Goal: Use online tool/utility: Utilize a website feature to perform a specific function

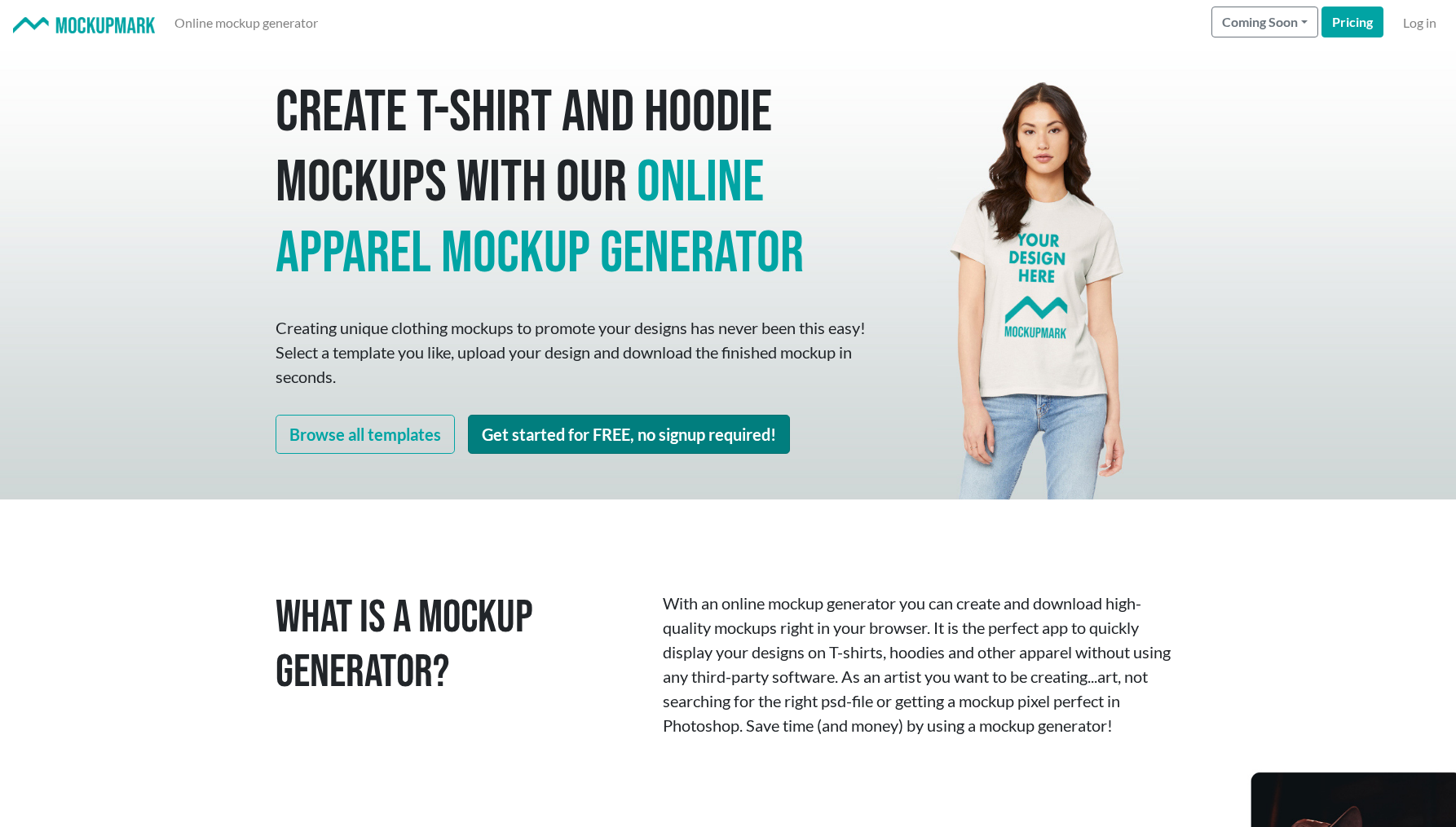
click at [581, 432] on link "Get started for FREE, no signup required!" at bounding box center [628, 433] width 322 height 39
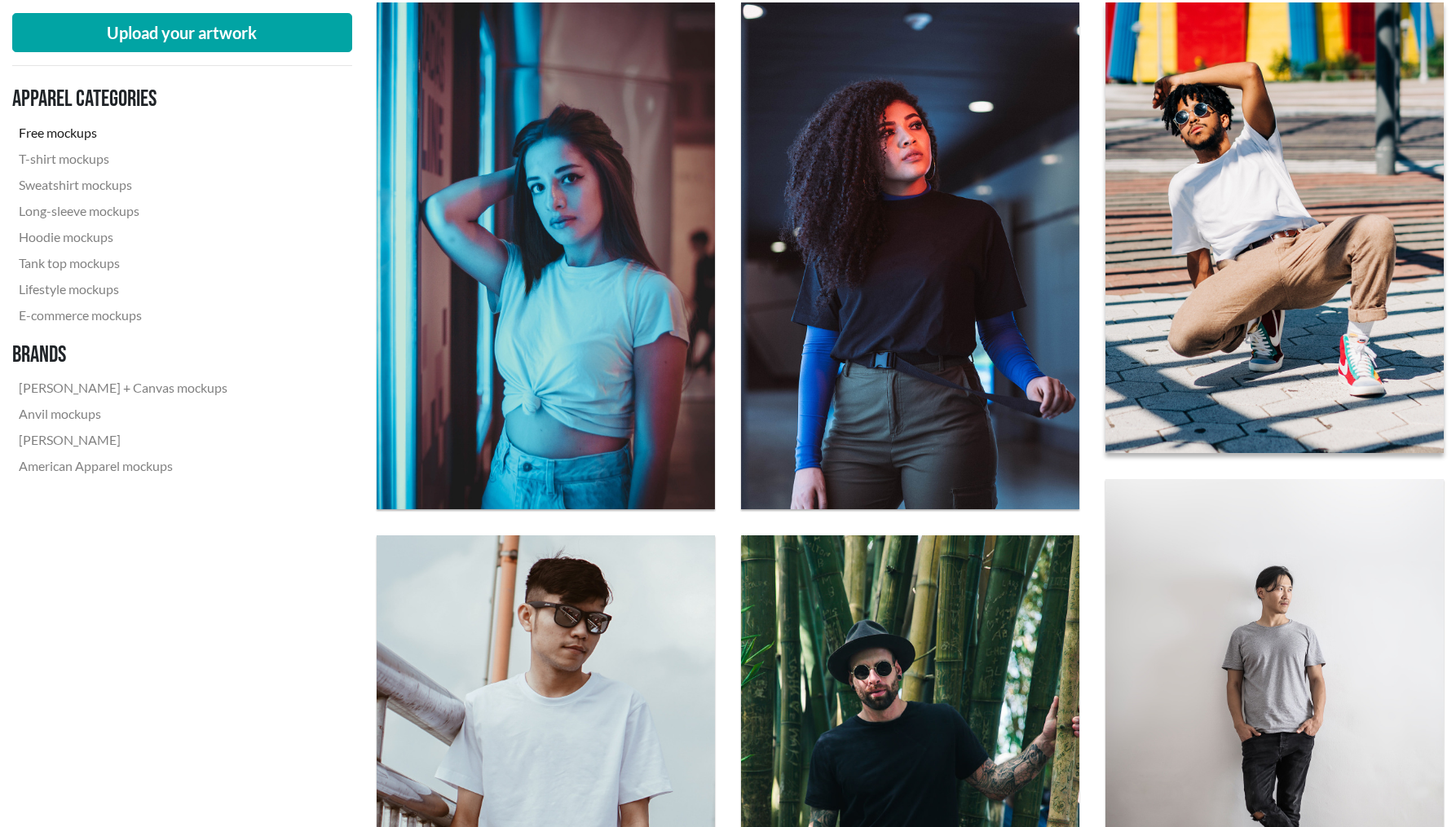
scroll to position [569, 0]
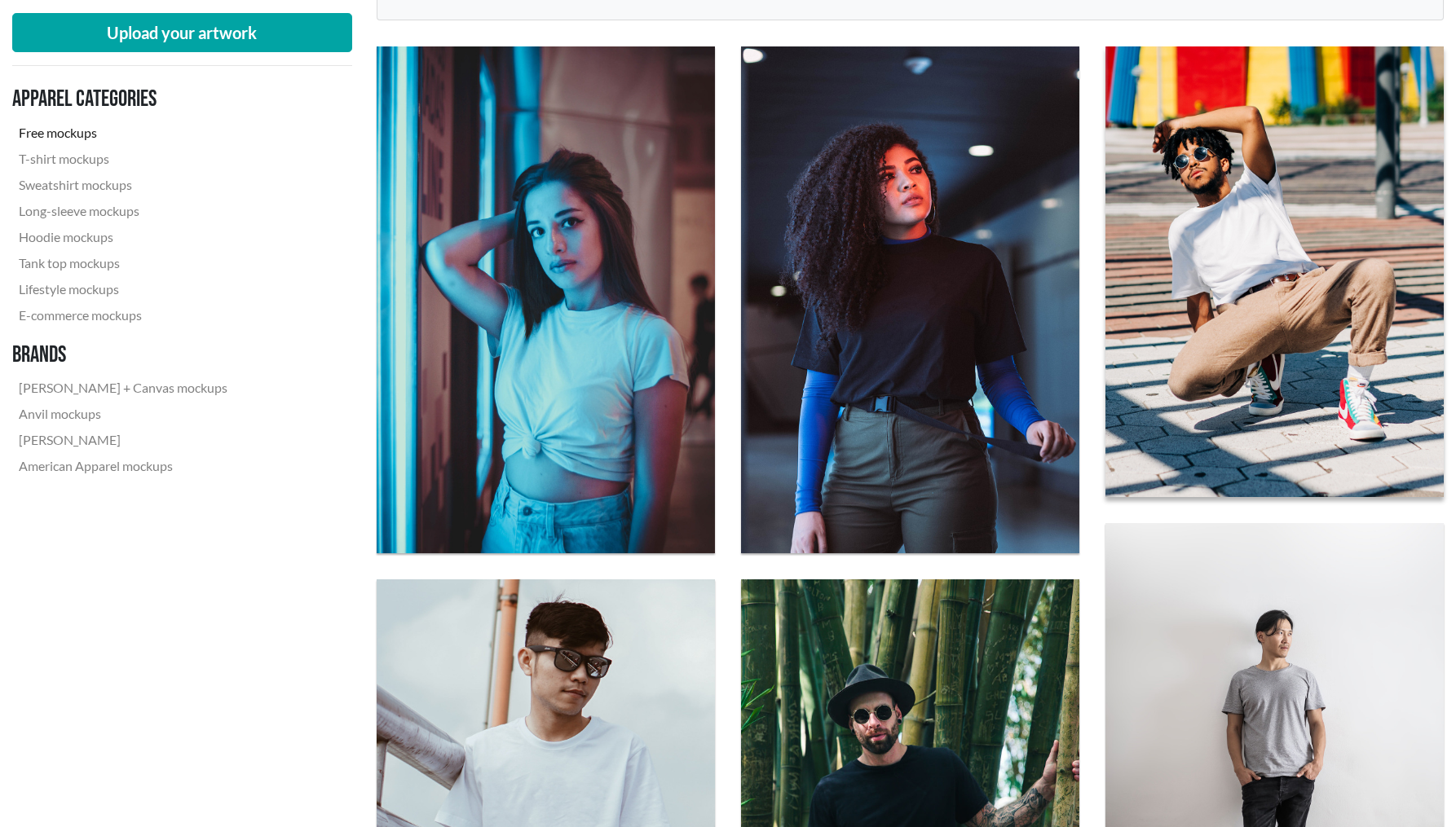
click at [1237, 302] on img at bounding box center [1274, 272] width 373 height 497
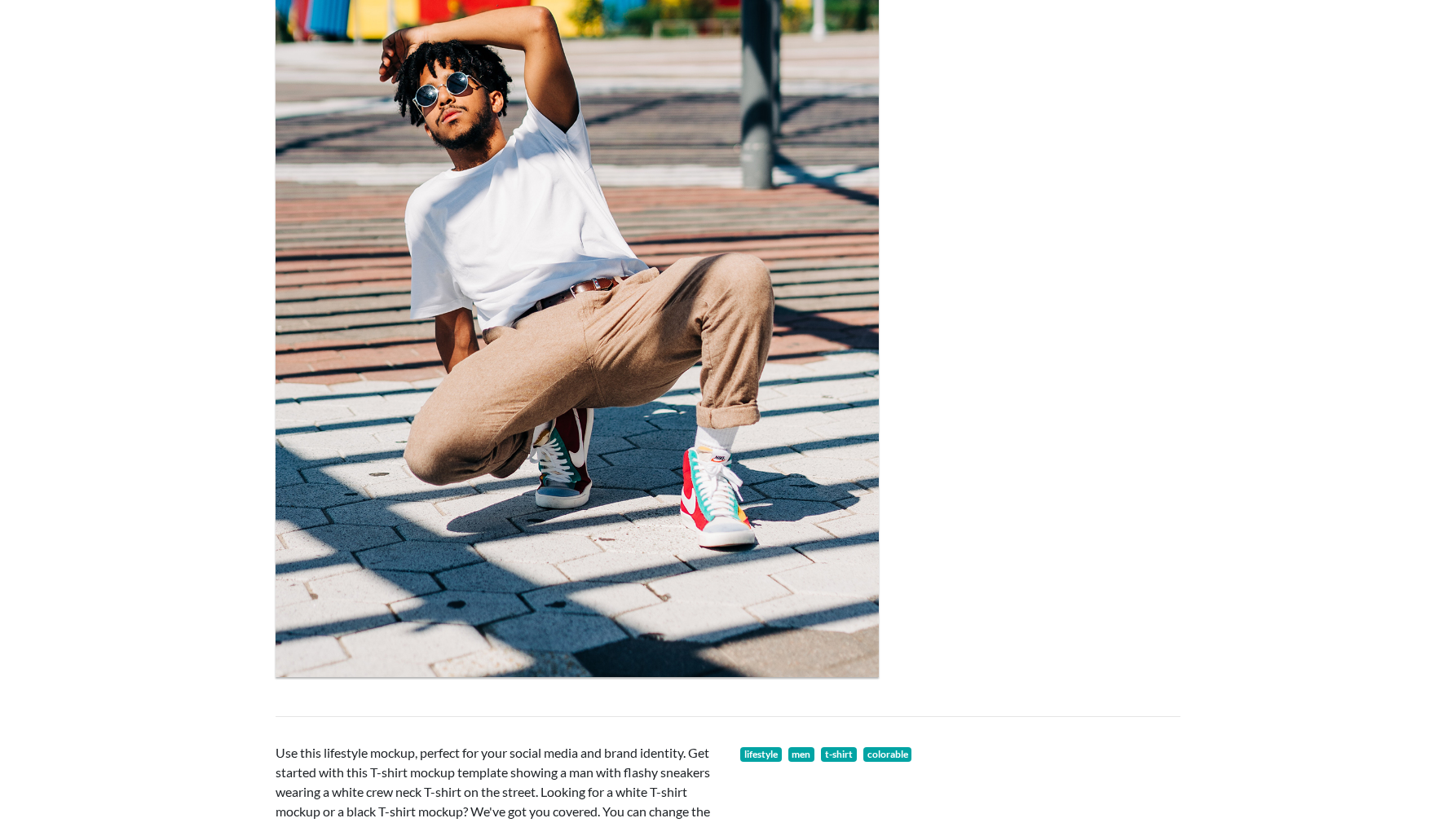
scroll to position [60, 0]
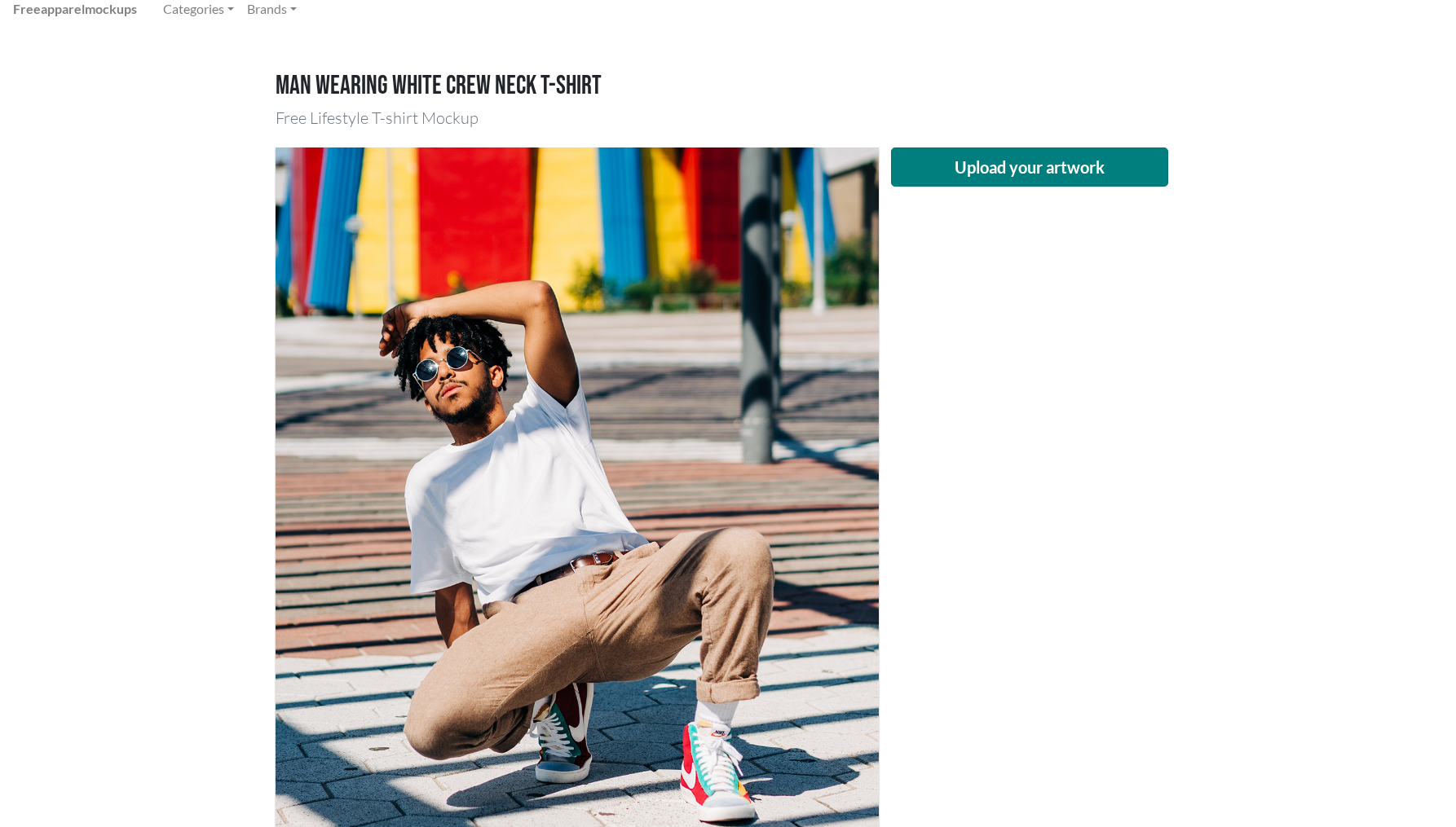
click at [986, 176] on button "Upload your artwork" at bounding box center [1029, 167] width 277 height 39
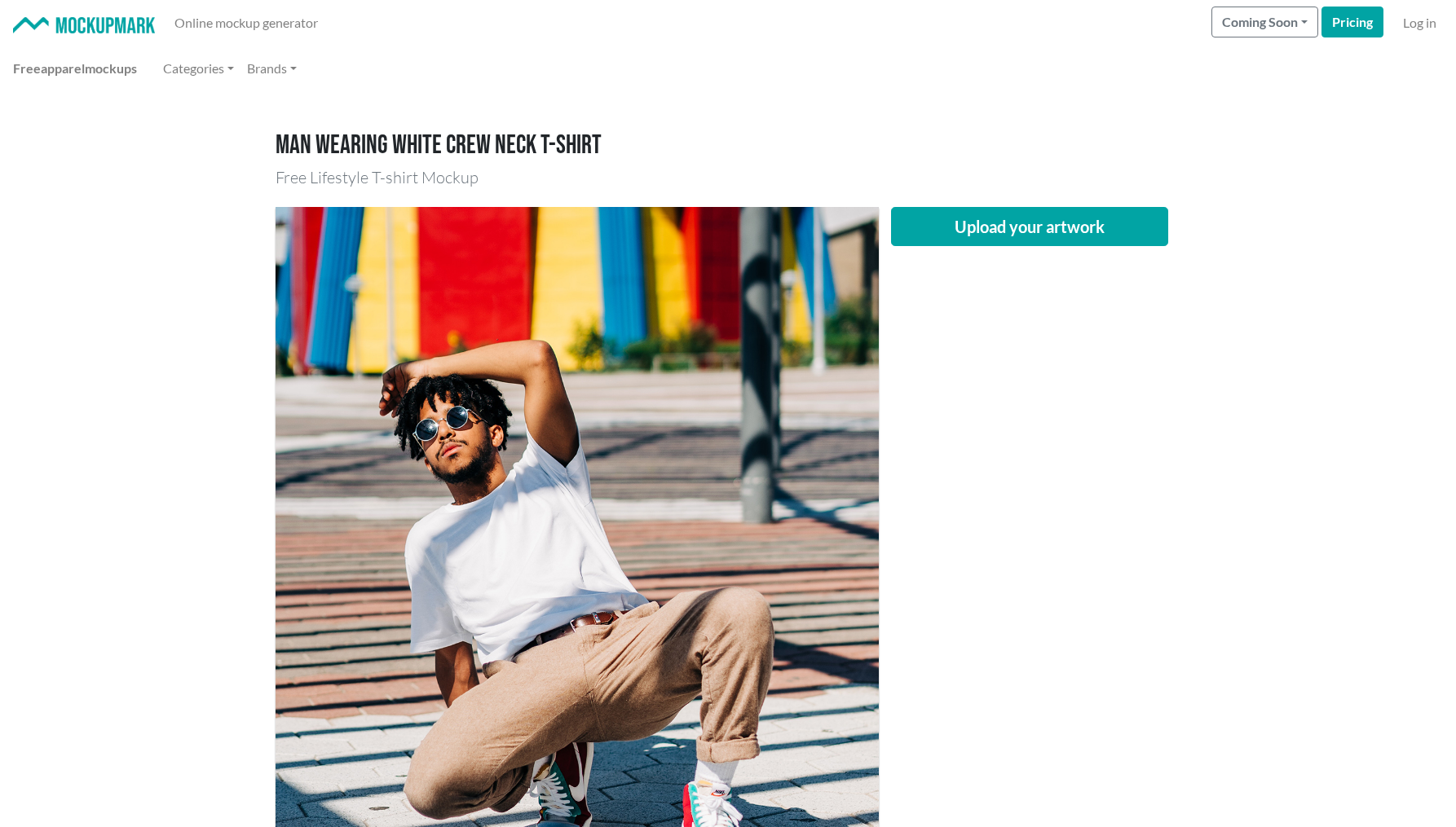
scroll to position [0, 0]
click at [1026, 228] on button "Upload your artwork" at bounding box center [1029, 226] width 277 height 39
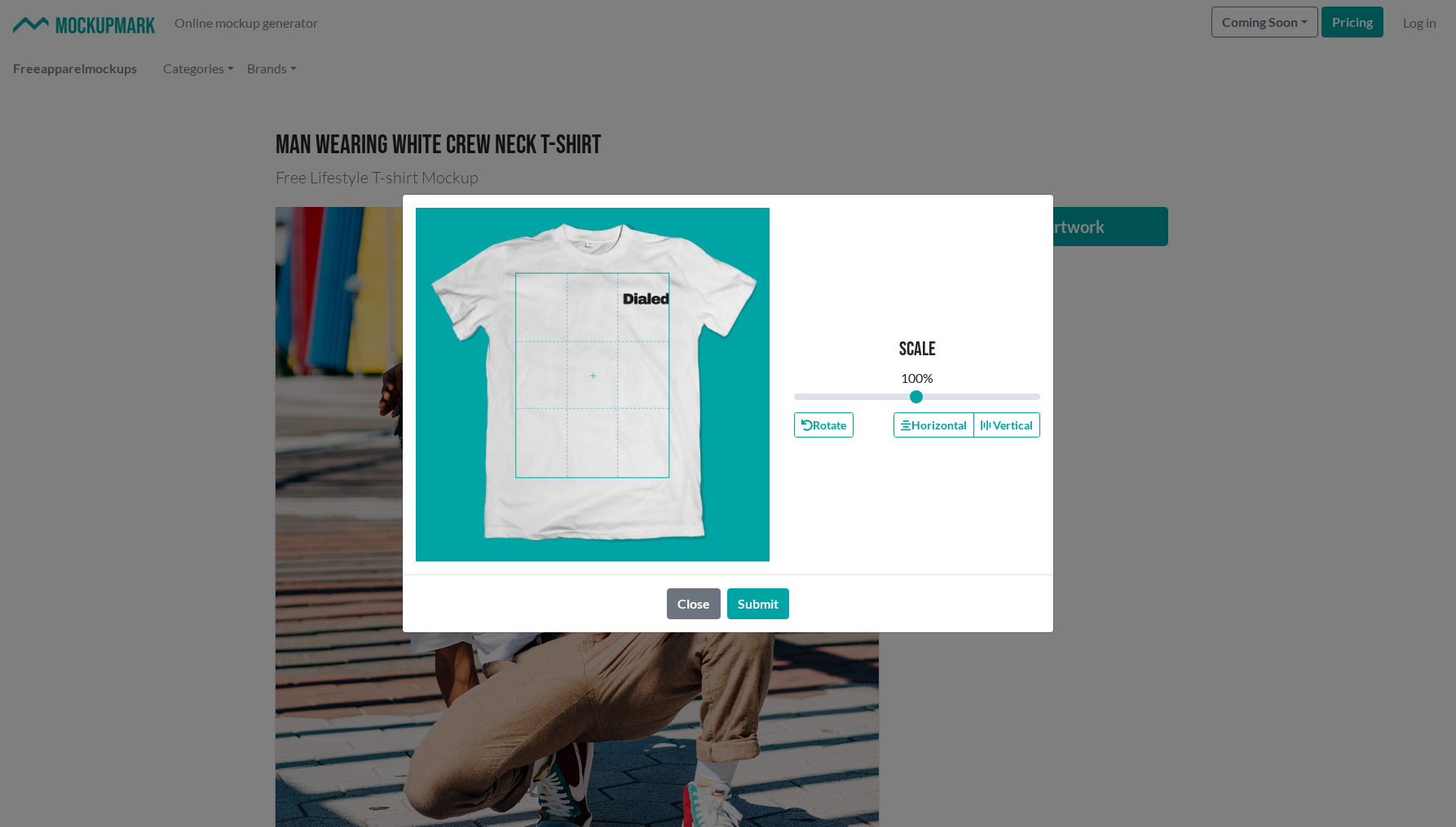
click at [624, 308] on span at bounding box center [591, 375] width 152 height 203
drag, startPoint x: 899, startPoint y: 397, endPoint x: 890, endPoint y: 396, distance: 9.1
type input "0.77"
click at [890, 396] on input "range" at bounding box center [917, 396] width 246 height 18
click at [644, 311] on span at bounding box center [591, 375] width 152 height 203
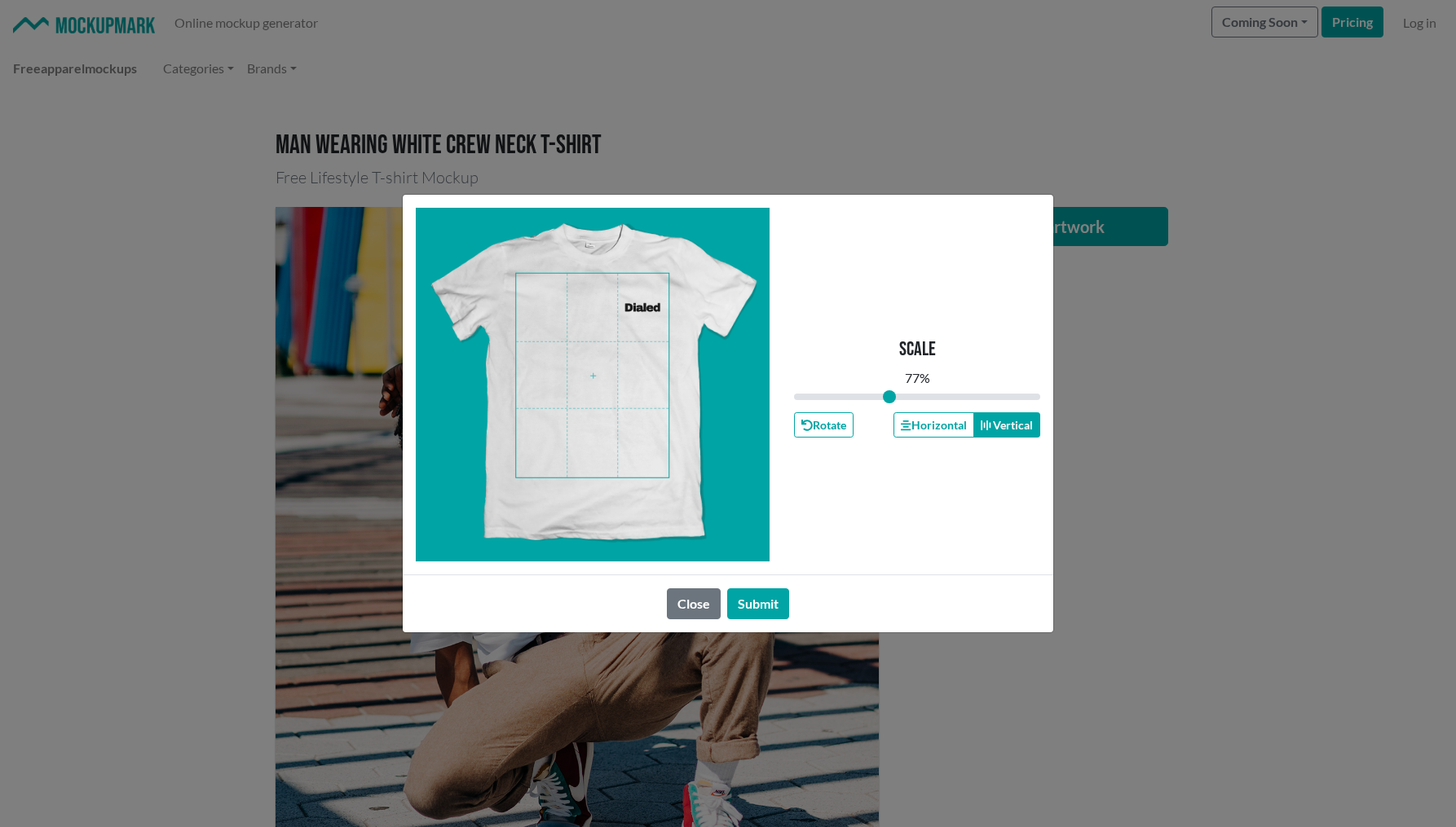
click at [1009, 434] on button "Vertical" at bounding box center [1007, 425] width 67 height 26
click at [953, 422] on button "Horizontal" at bounding box center [933, 425] width 79 height 26
click at [995, 431] on button "Vertical" at bounding box center [1007, 425] width 67 height 26
click at [818, 415] on button "Rotate" at bounding box center [823, 425] width 60 height 26
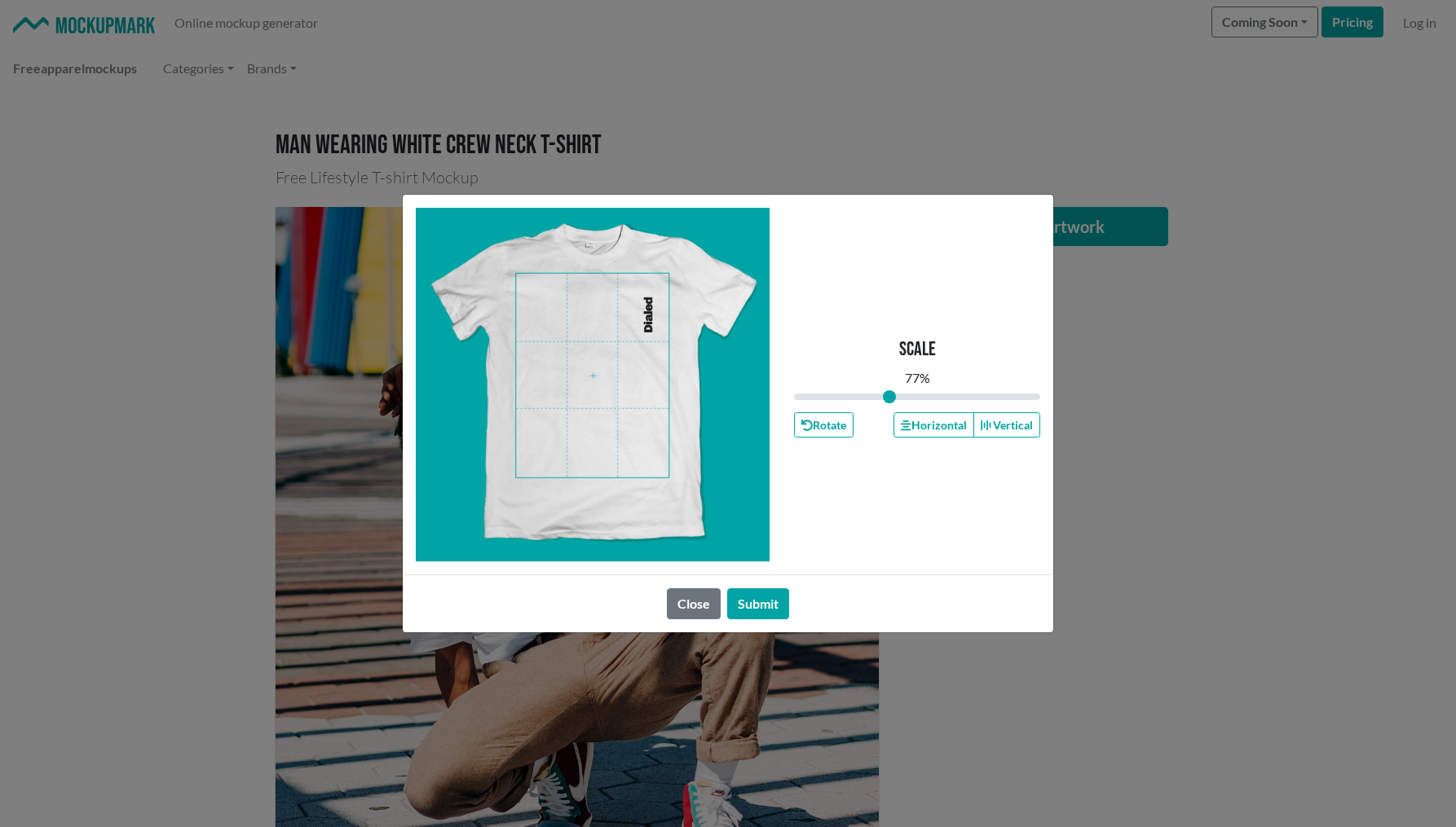
click at [653, 312] on span at bounding box center [591, 375] width 152 height 203
click at [823, 422] on button "Rotate" at bounding box center [823, 425] width 60 height 26
click at [640, 303] on span at bounding box center [591, 375] width 152 height 203
click at [815, 424] on button "Rotate" at bounding box center [823, 425] width 60 height 26
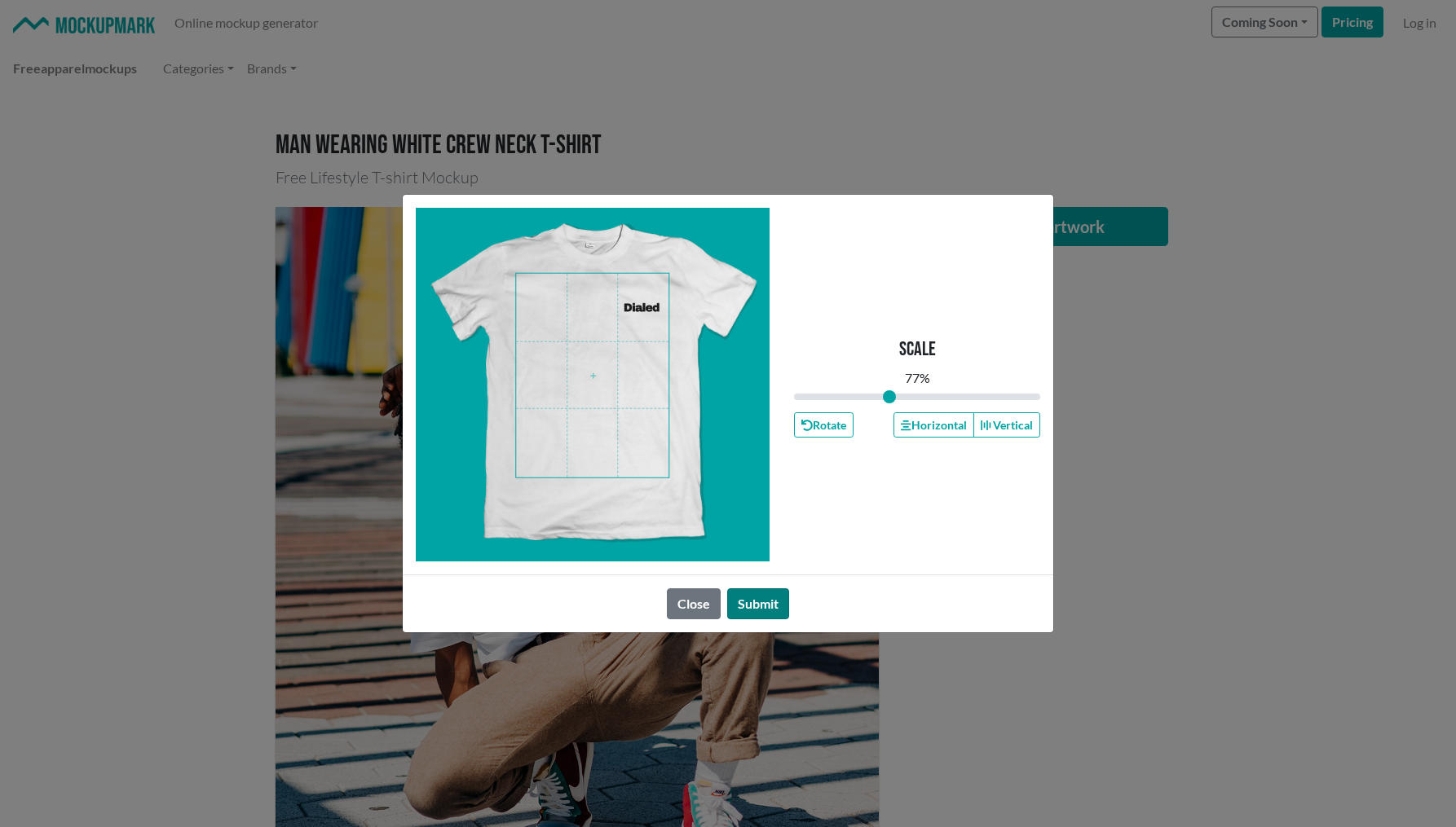
click at [760, 605] on button "Submit" at bounding box center [757, 604] width 61 height 31
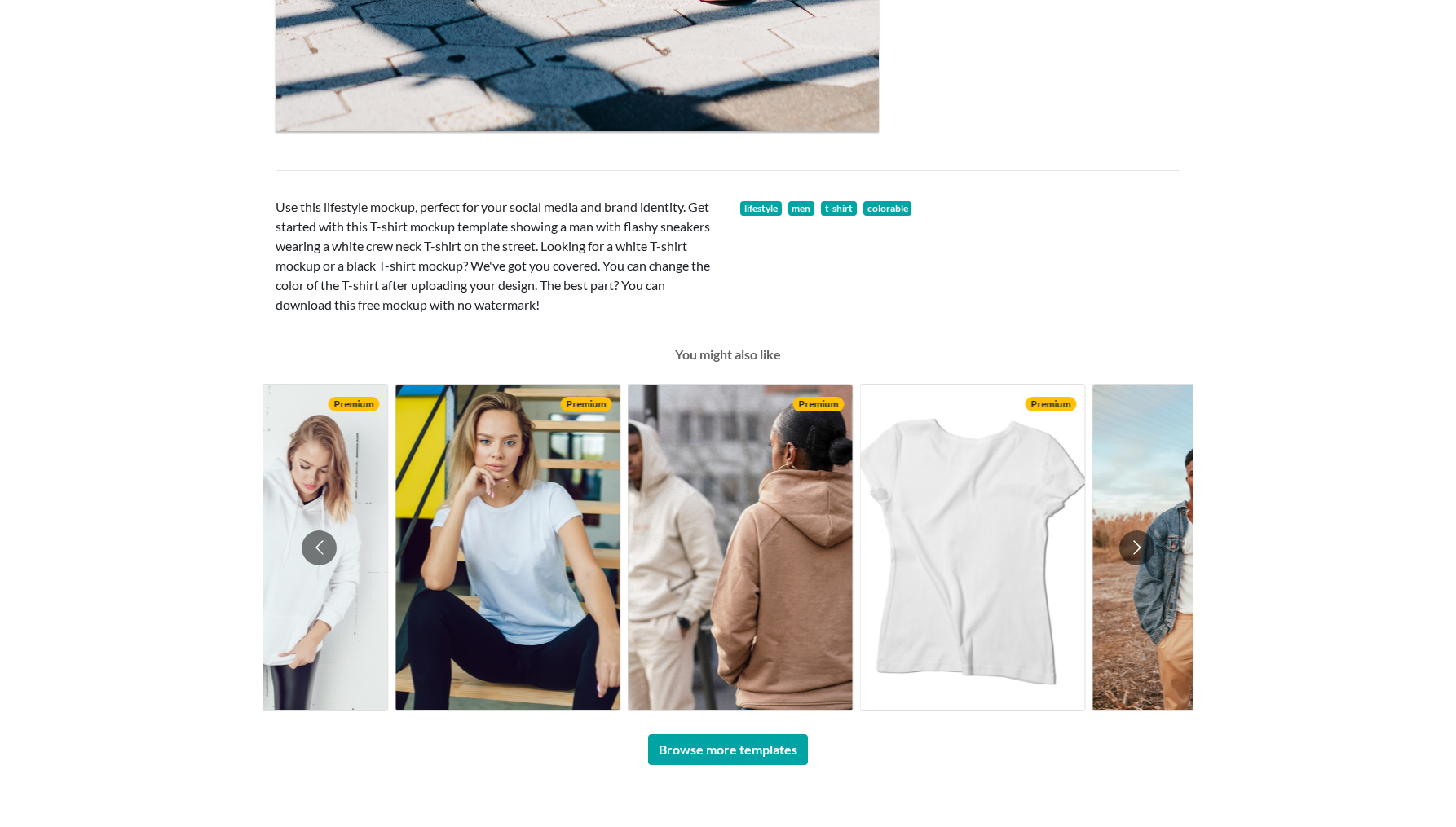
scroll to position [912, 0]
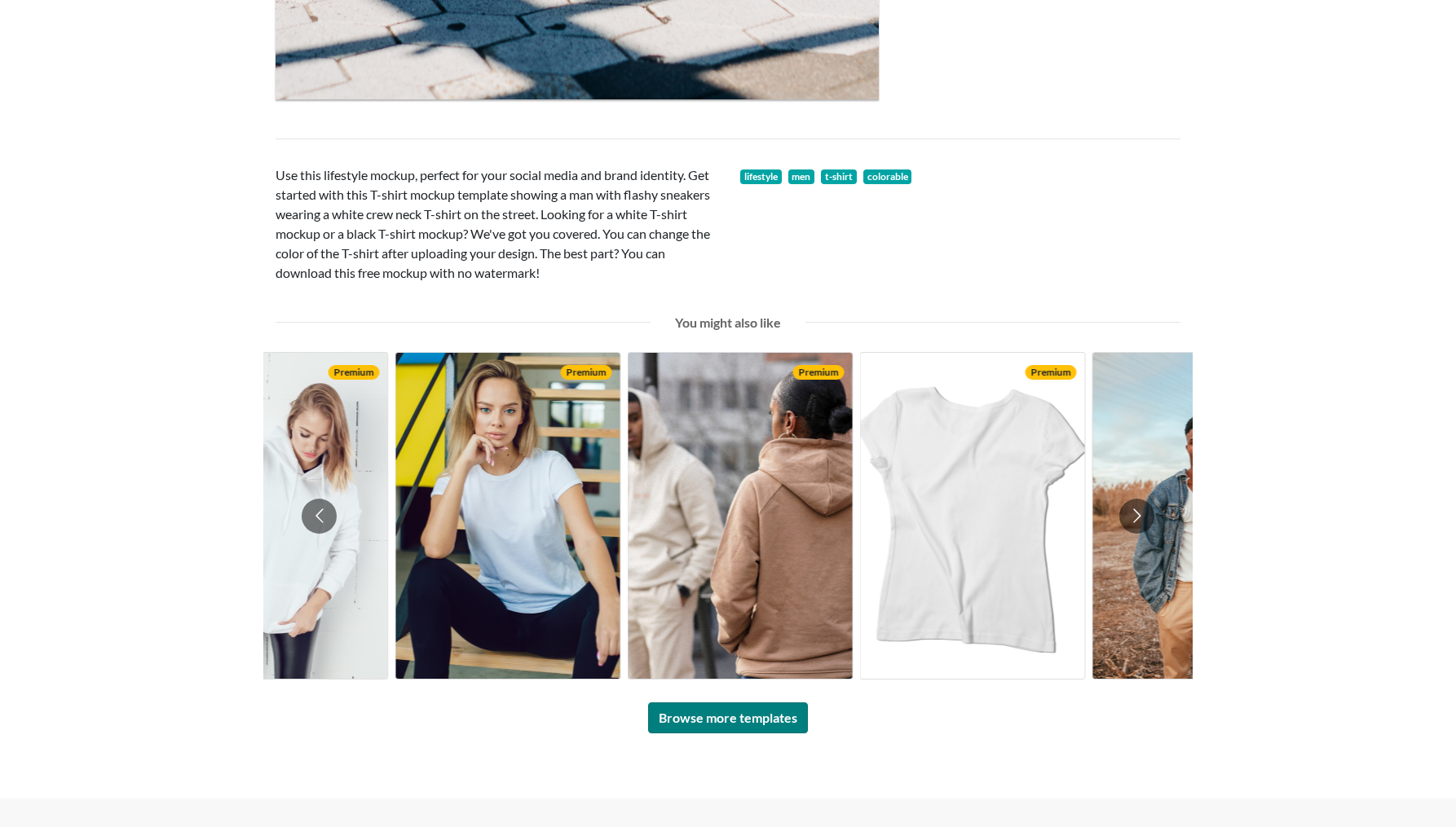
click at [686, 718] on link "Browse more templates" at bounding box center [728, 718] width 160 height 31
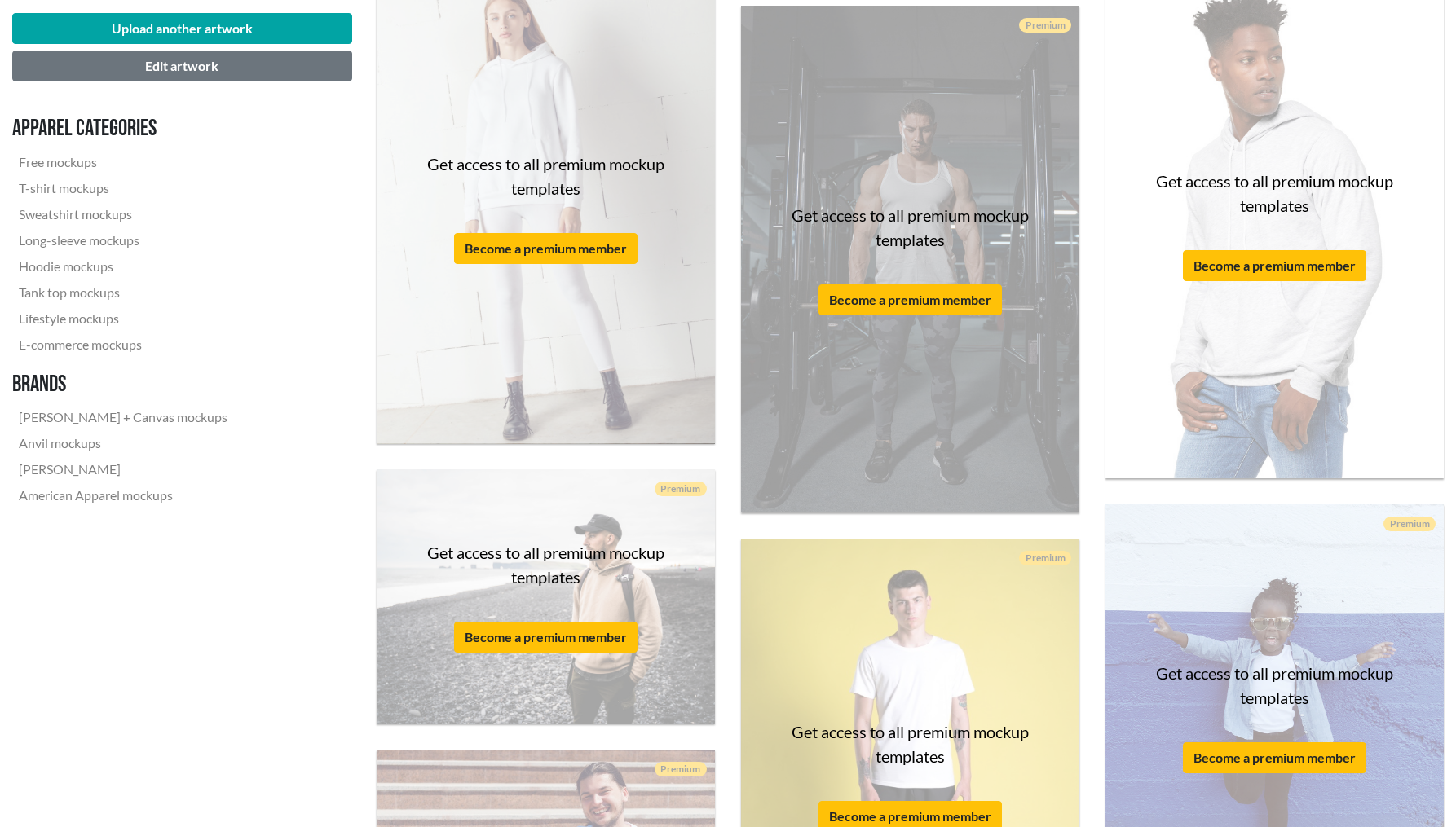
scroll to position [1377, 0]
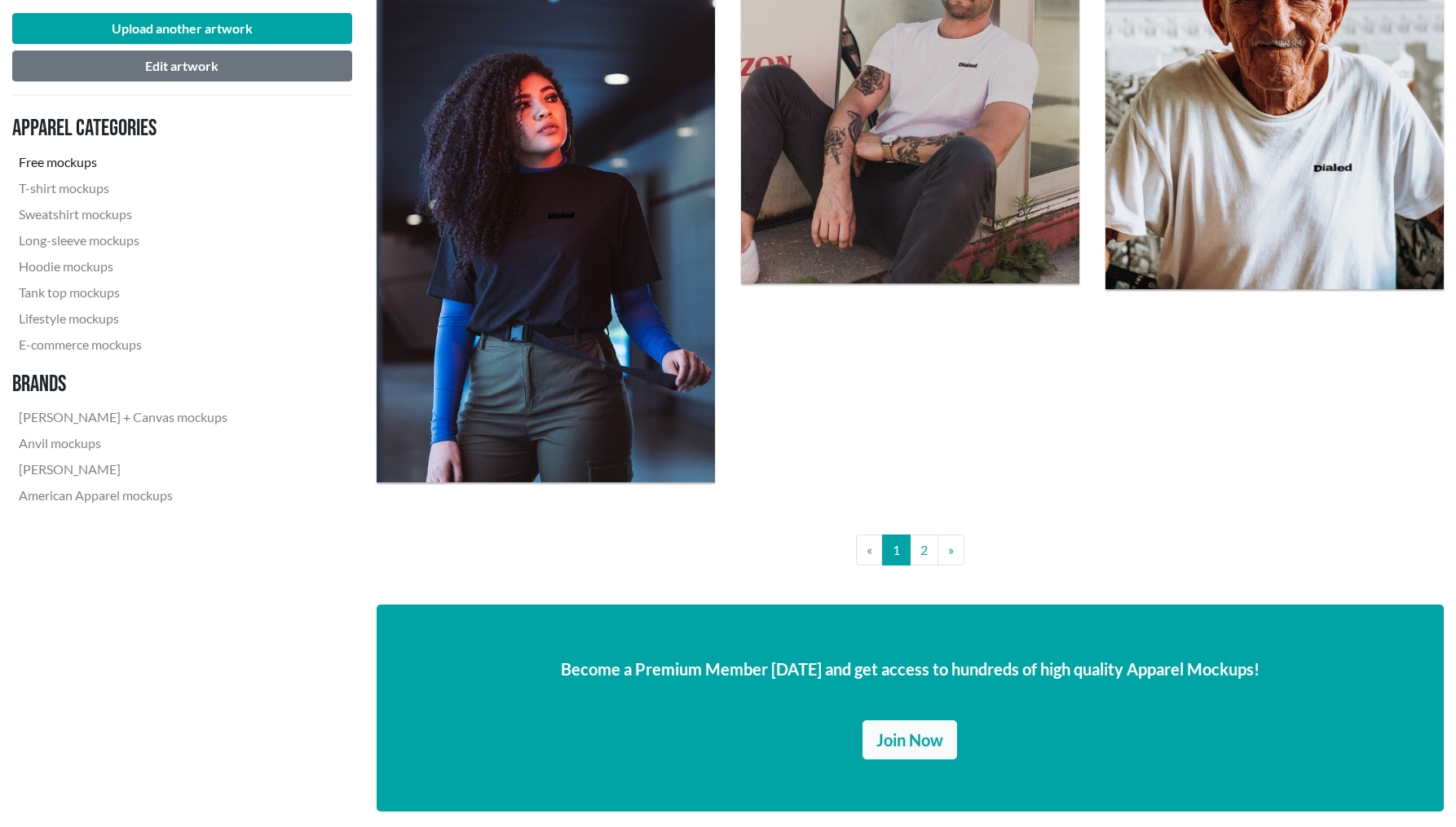
scroll to position [3715, 0]
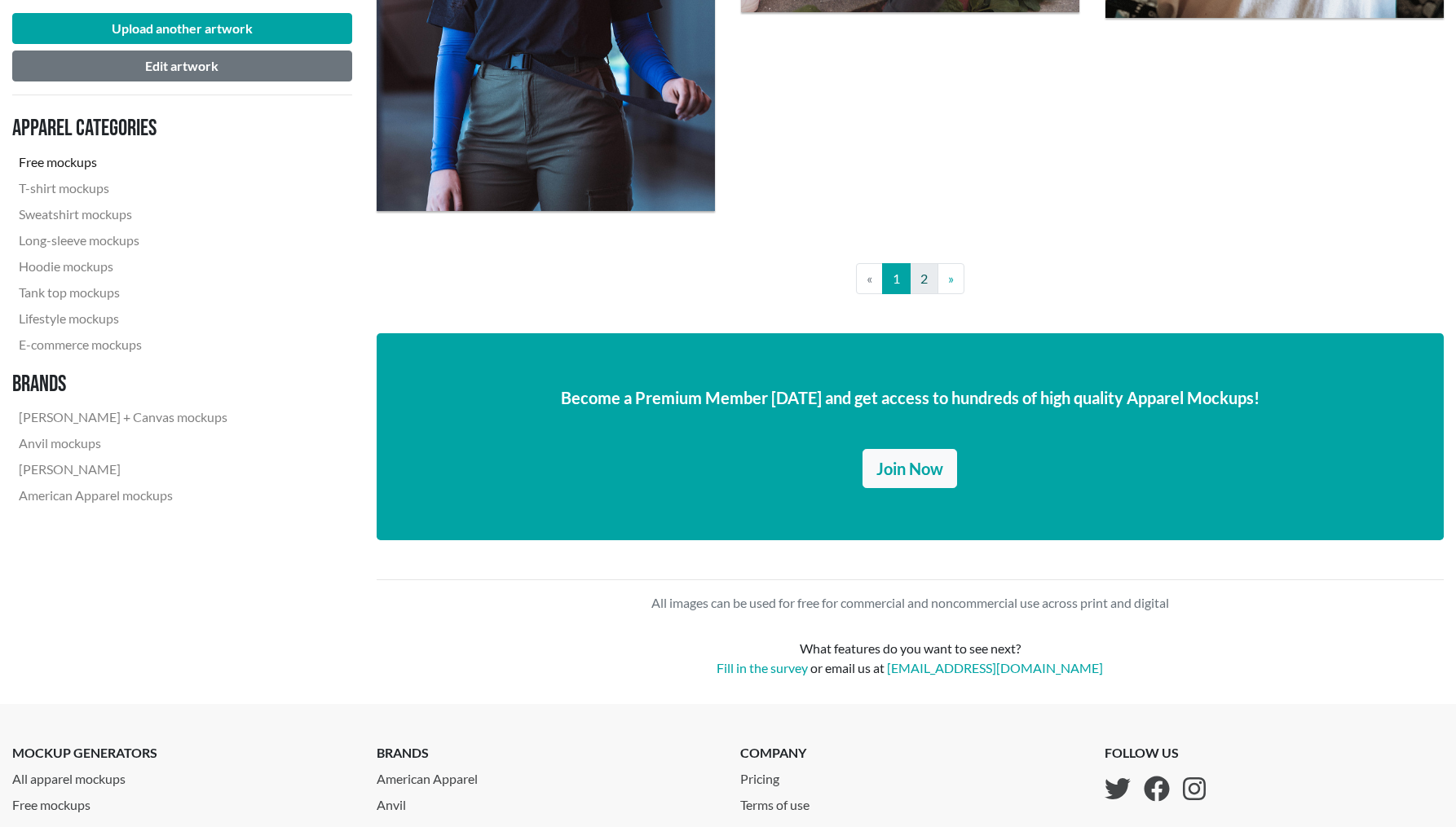
click at [924, 279] on link "2" at bounding box center [923, 278] width 28 height 31
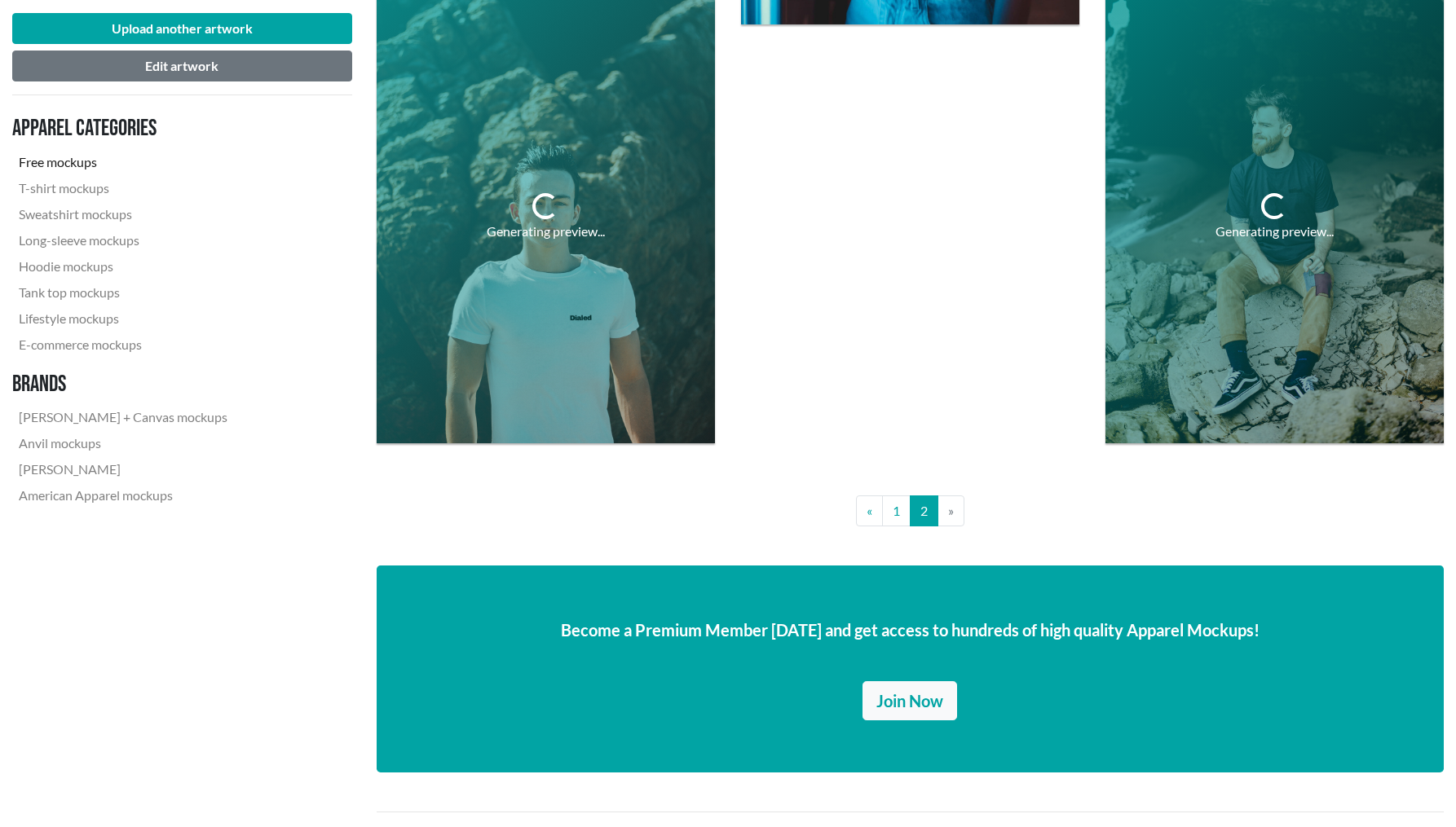
scroll to position [2144, 0]
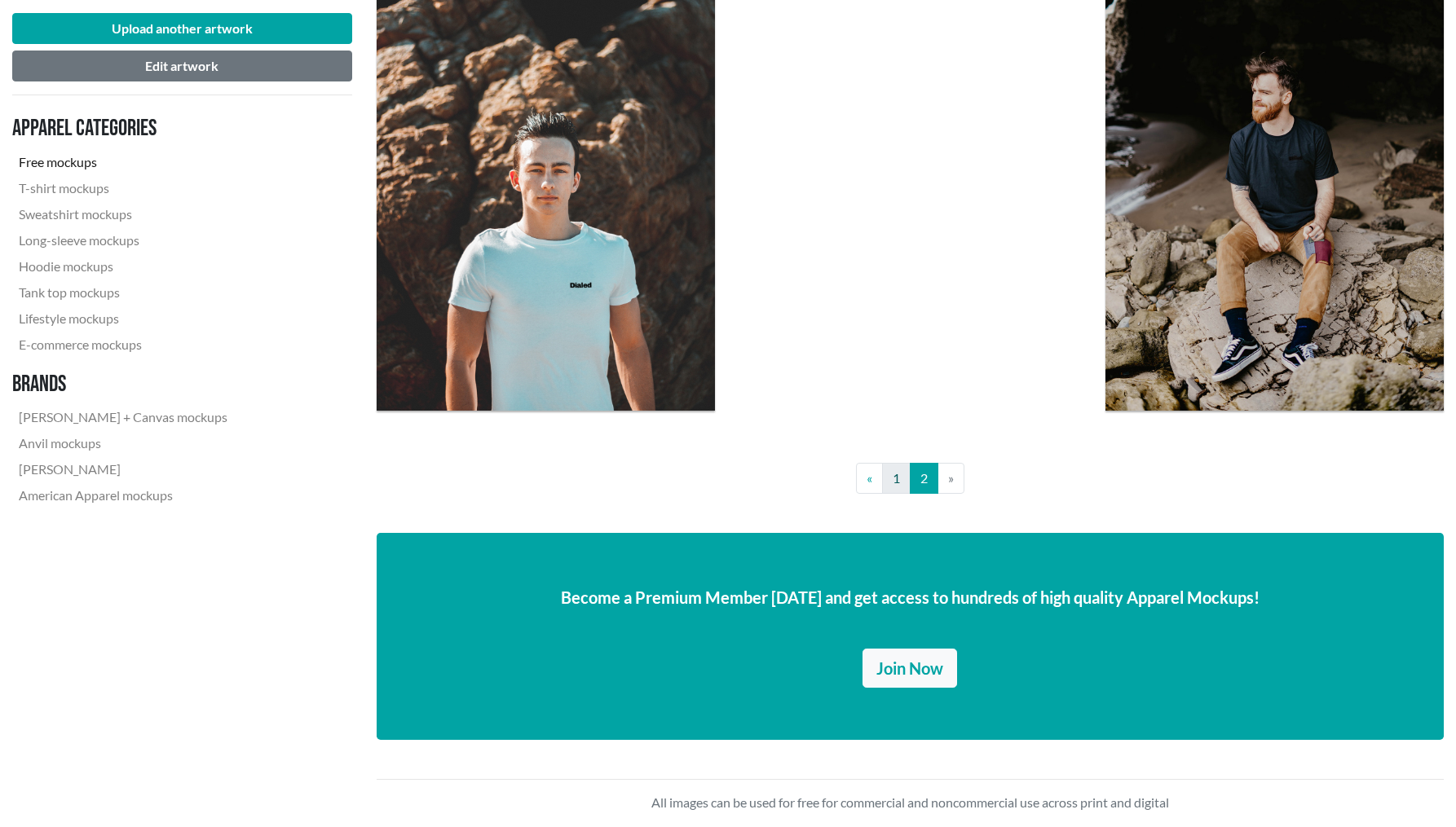
click at [900, 480] on link "1" at bounding box center [896, 478] width 28 height 31
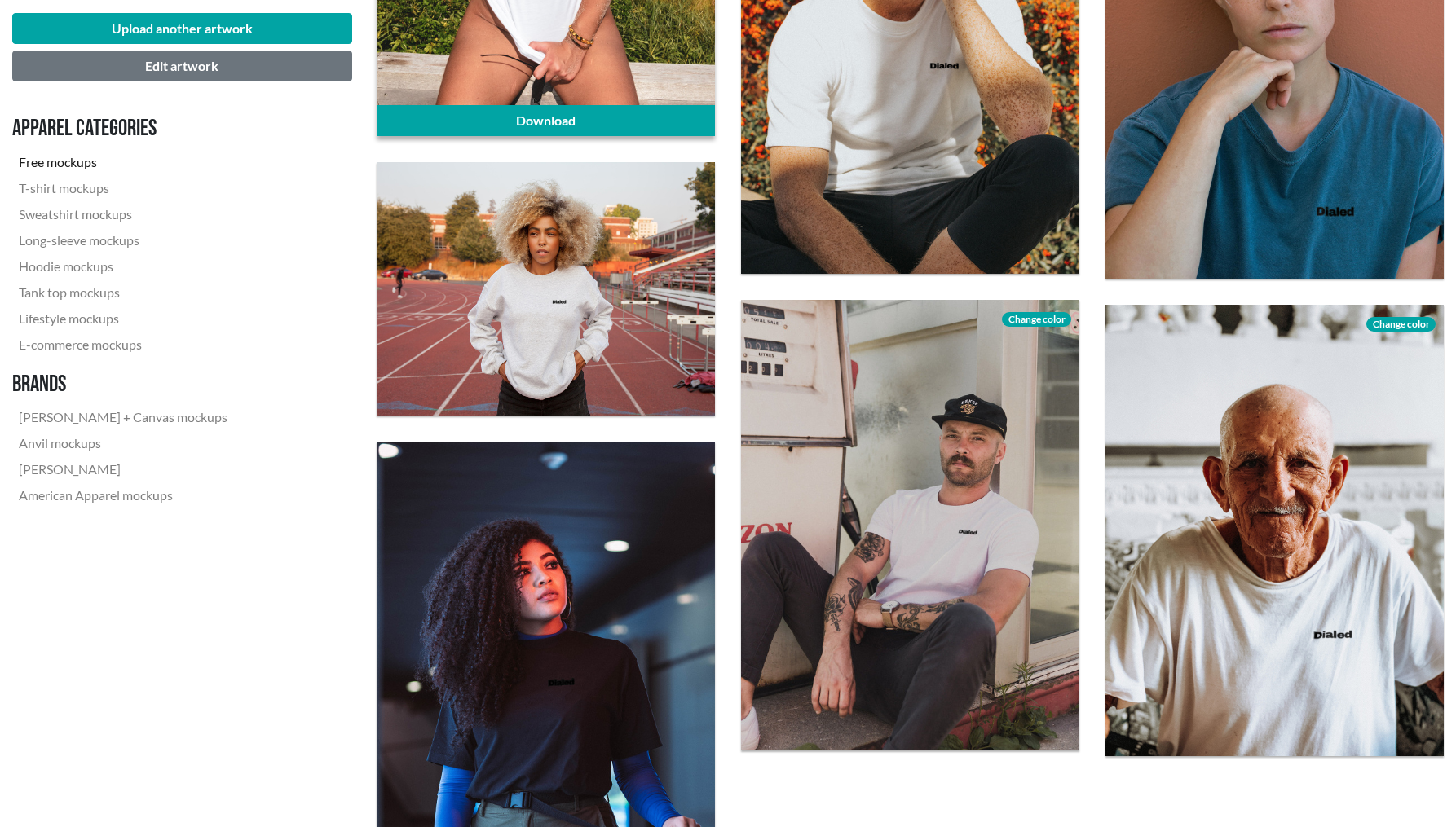
scroll to position [3081, 0]
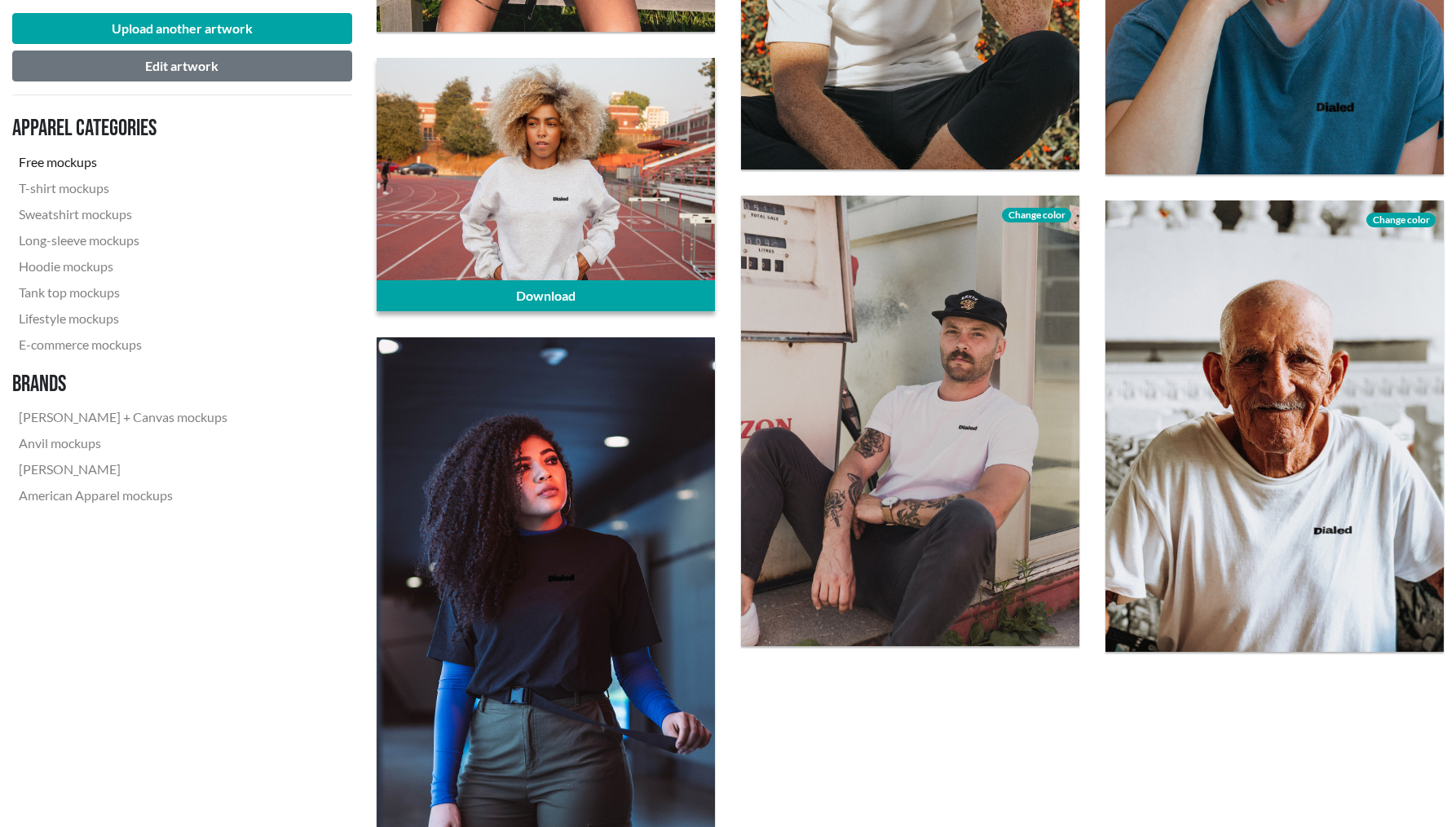
click at [562, 230] on div at bounding box center [546, 185] width 339 height 254
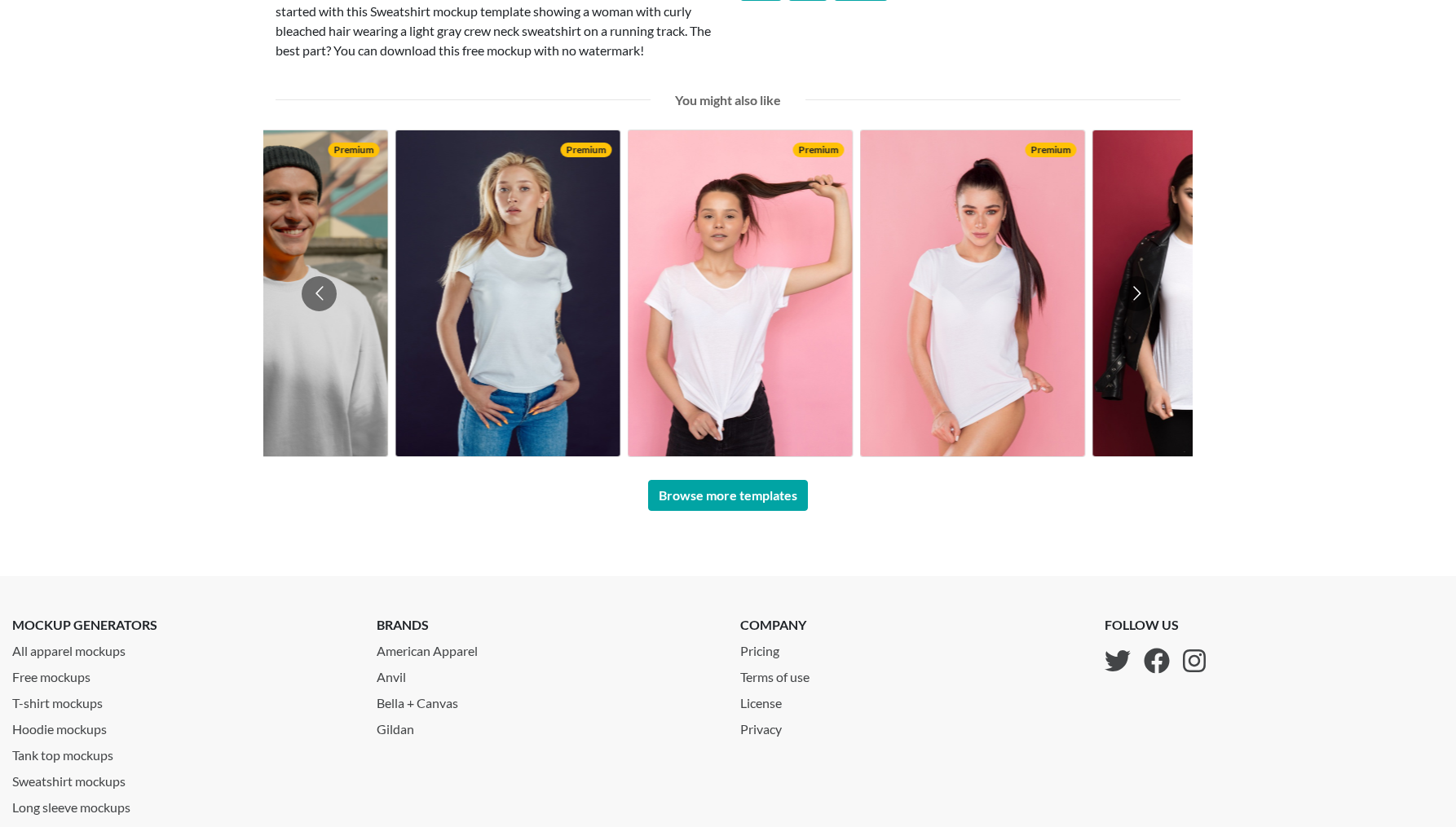
scroll to position [739, 0]
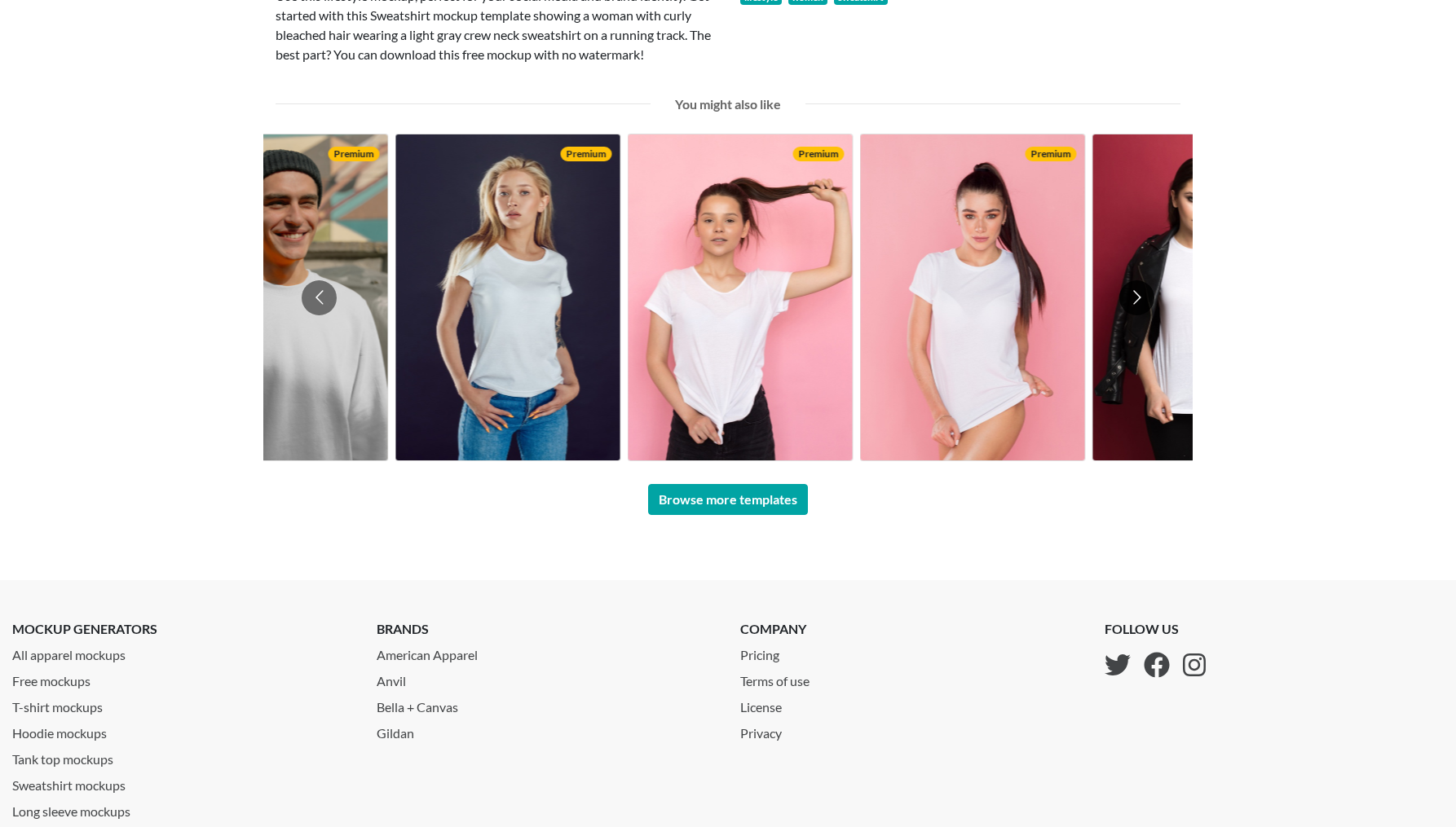
click at [1134, 291] on button "Go to next slide" at bounding box center [1136, 297] width 35 height 35
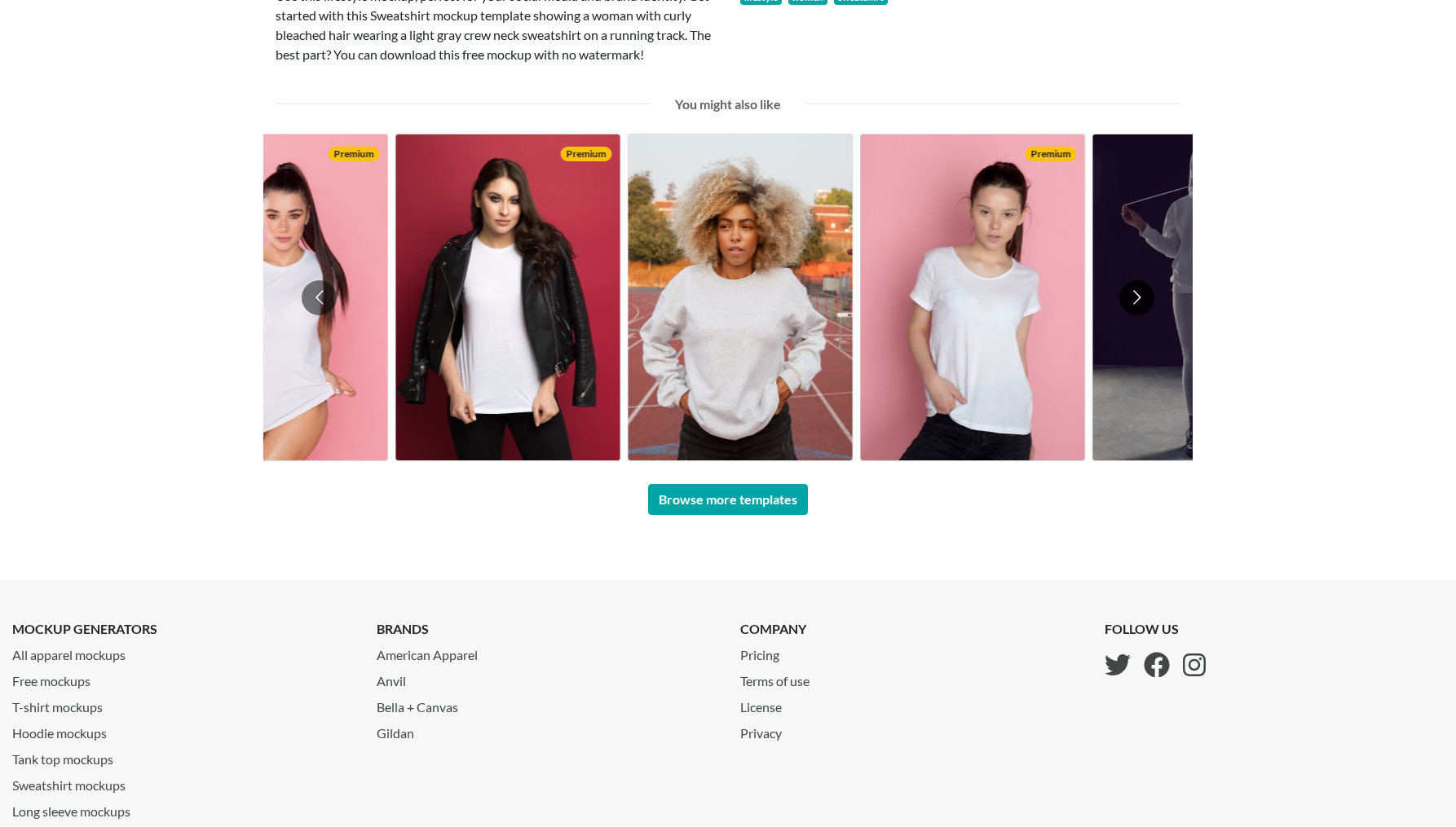
click at [1134, 291] on button "Go to next slide" at bounding box center [1136, 297] width 35 height 35
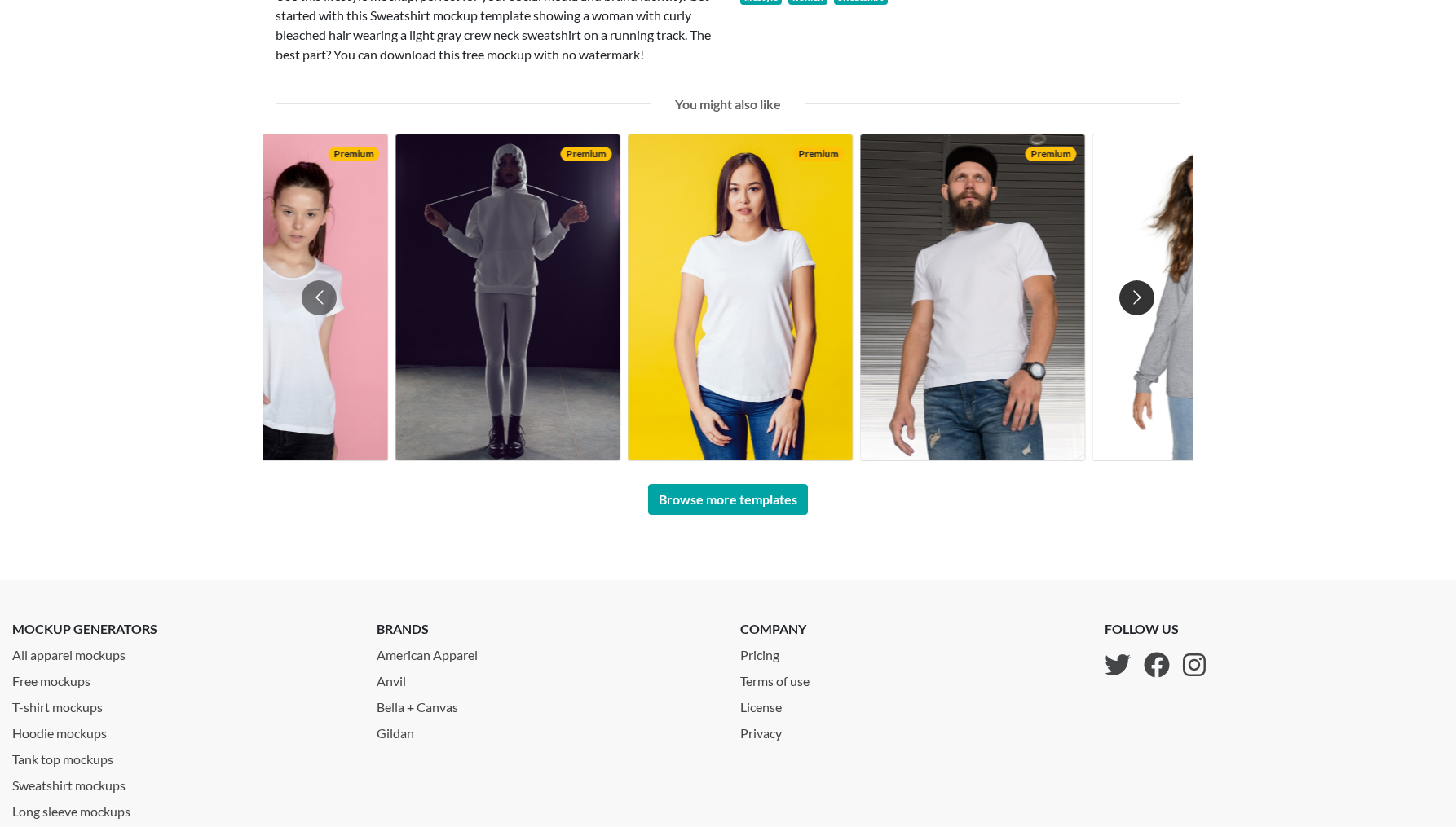
click at [1134, 291] on button "Go to next slide" at bounding box center [1136, 297] width 35 height 35
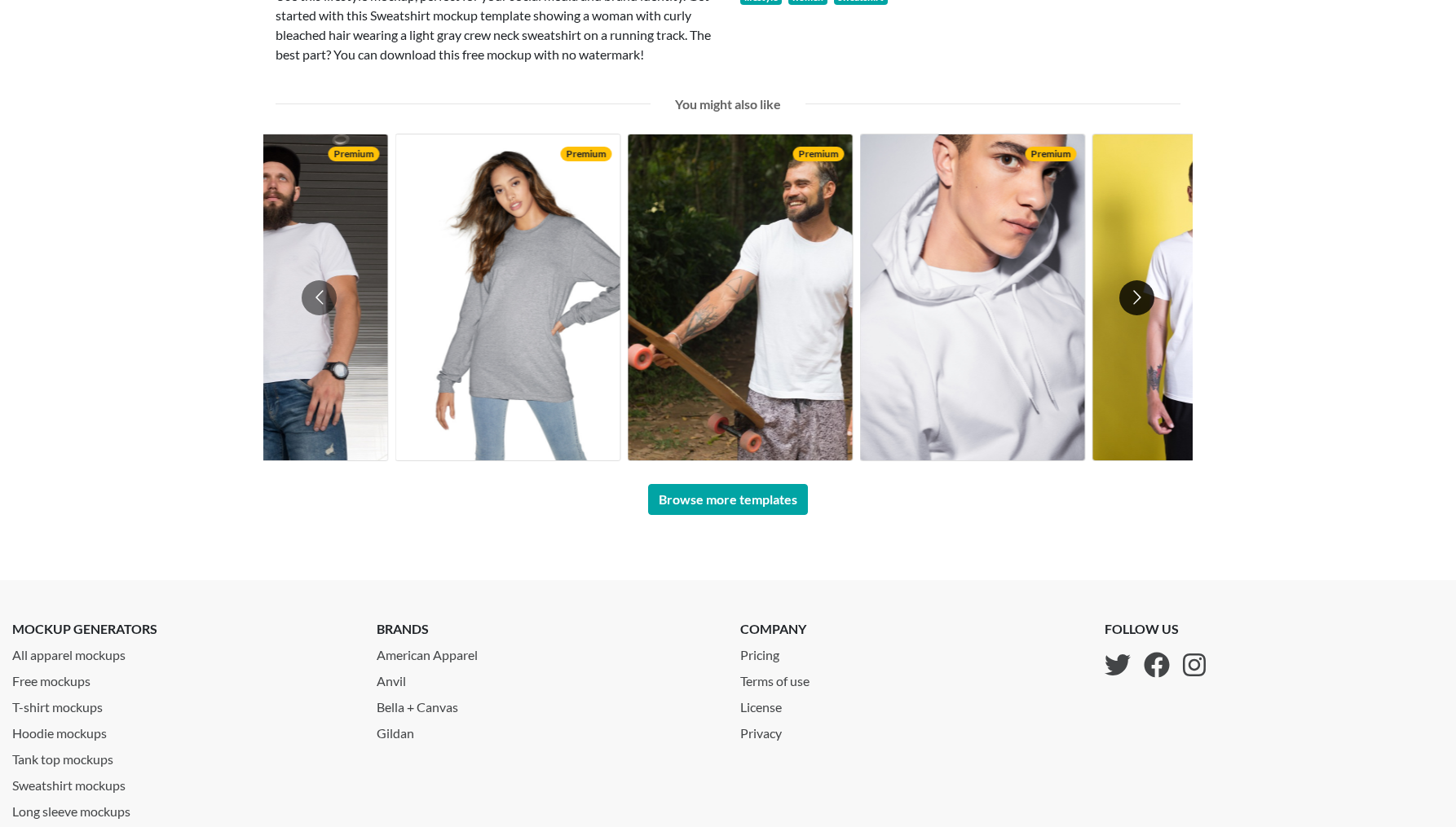
click at [1134, 291] on button "Go to next slide" at bounding box center [1136, 297] width 35 height 35
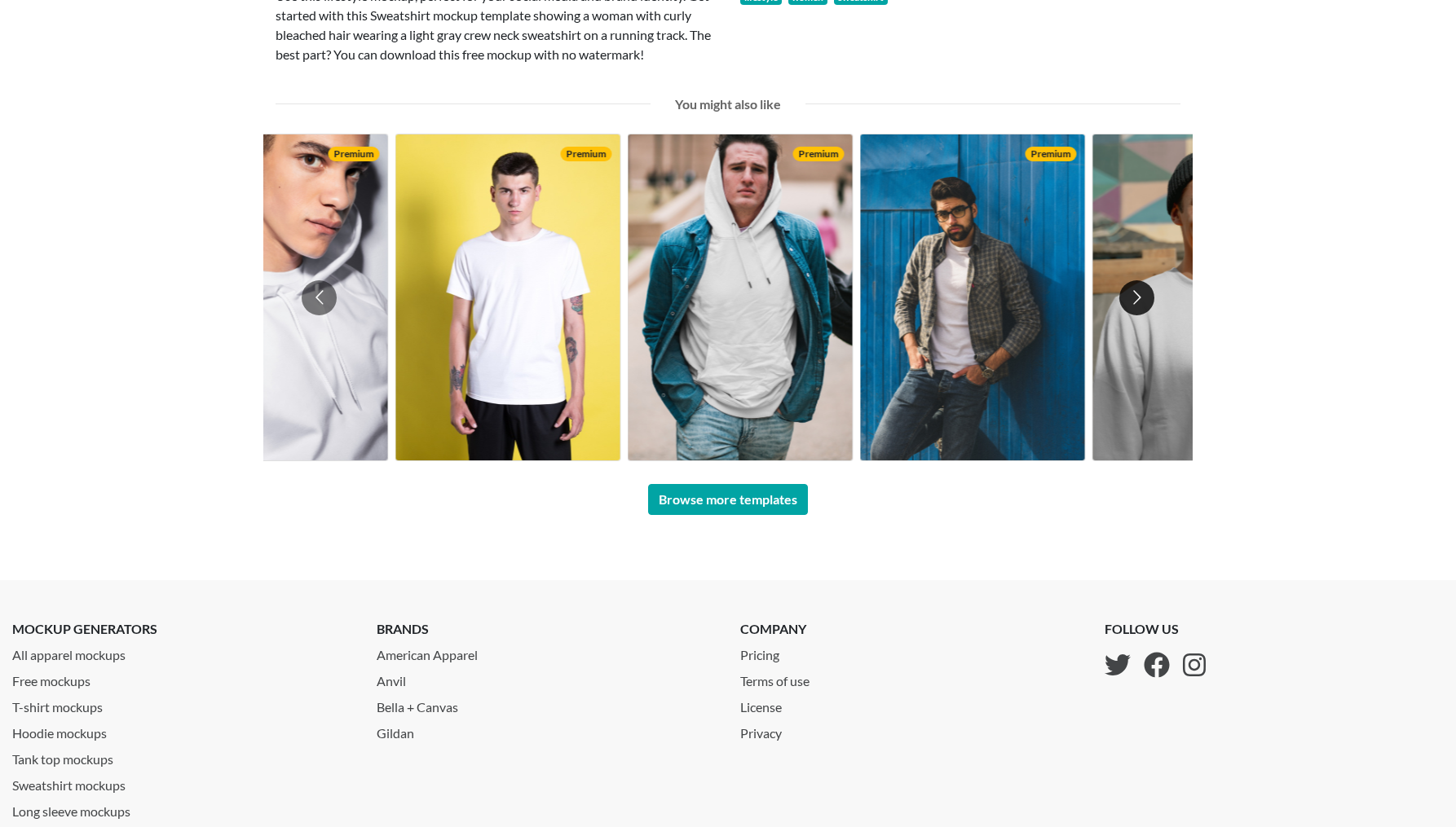
click at [1134, 291] on button "Go to next slide" at bounding box center [1136, 297] width 35 height 35
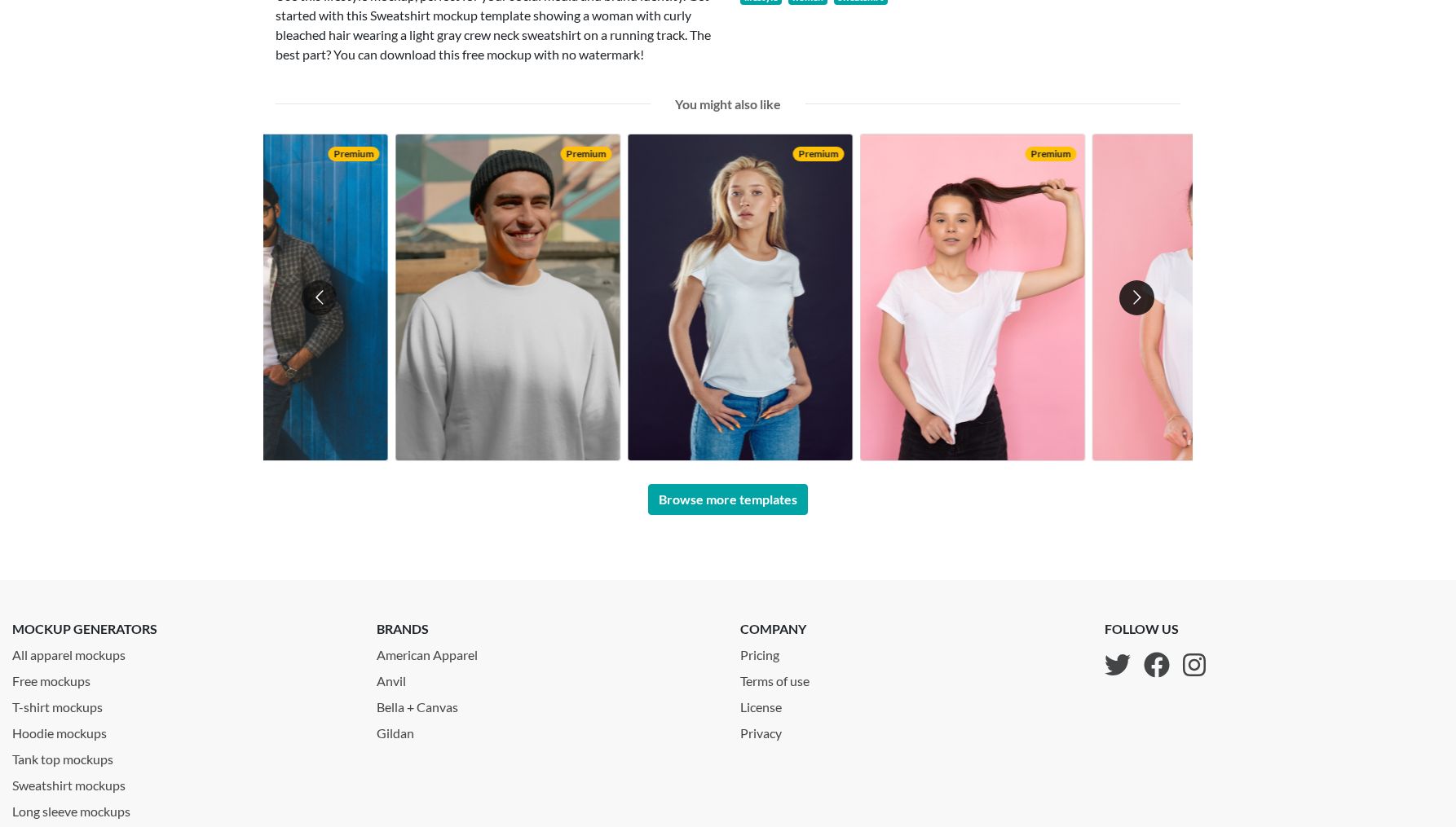
click at [1139, 301] on button "Go to next slide" at bounding box center [1136, 297] width 35 height 35
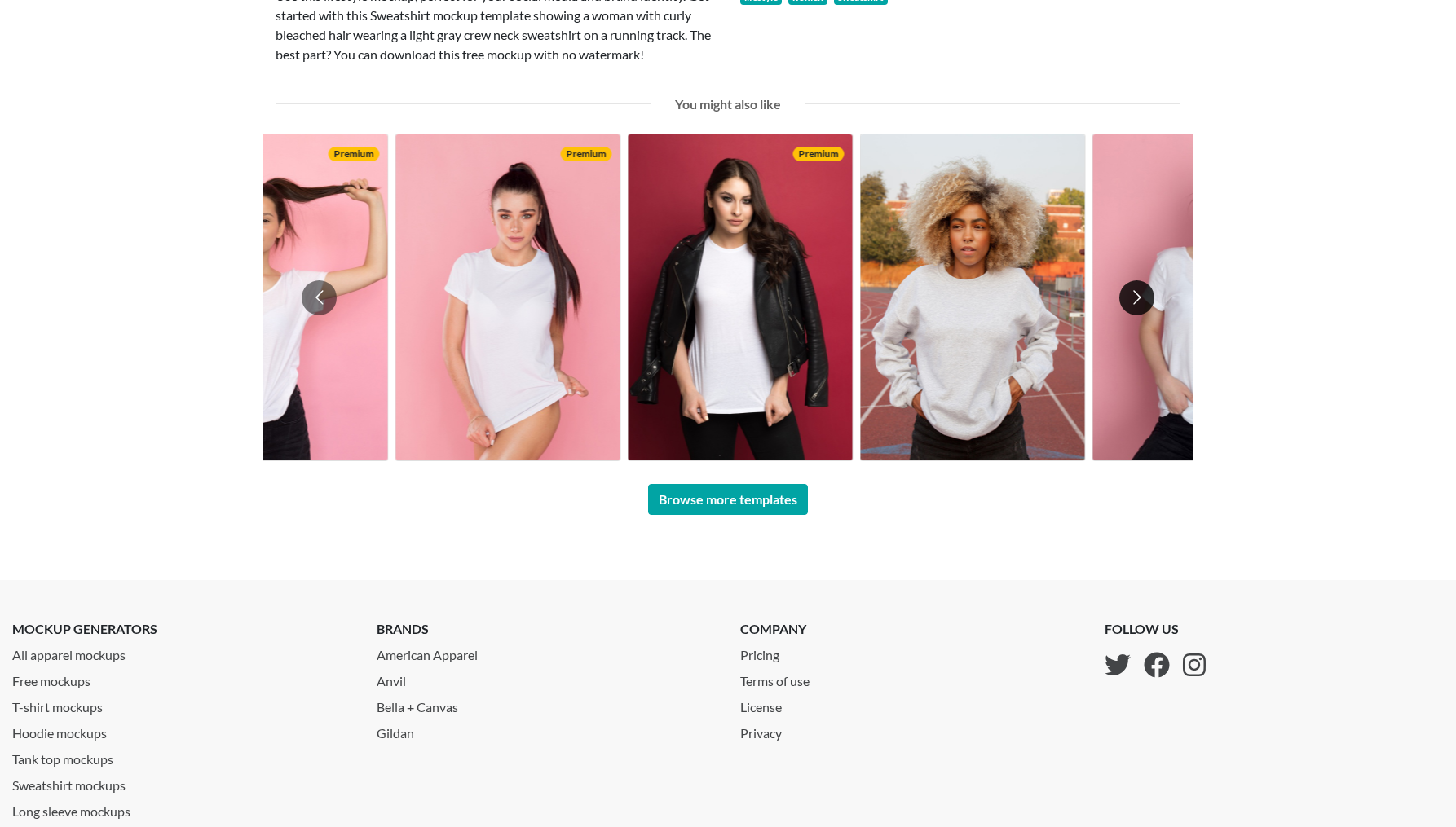
click at [1139, 301] on button "Go to next slide" at bounding box center [1136, 297] width 35 height 35
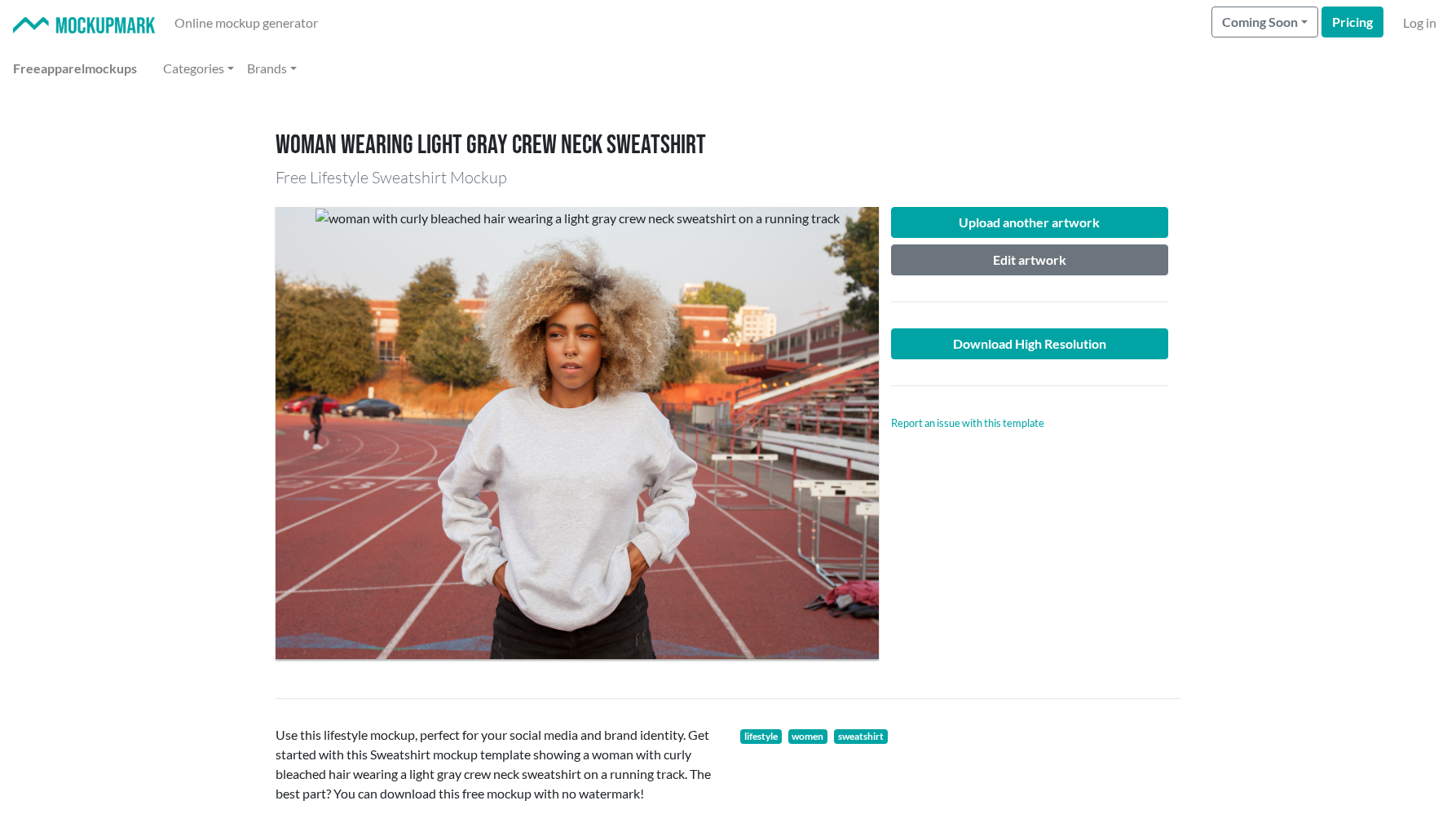
scroll to position [0, 0]
